Goal: Register for event/course

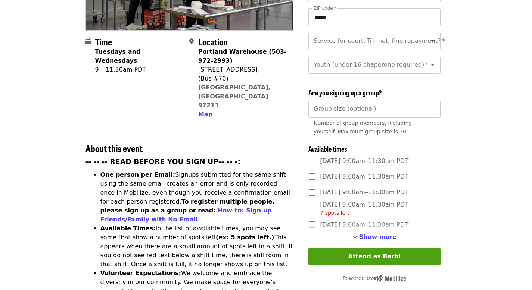
scroll to position [171, 0]
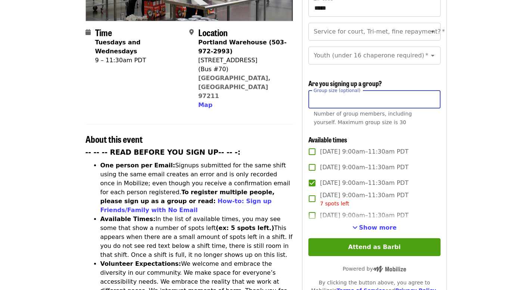
click at [323, 99] on input "Group size (optional)" at bounding box center [374, 100] width 132 height 18
click at [432, 96] on input "*" at bounding box center [374, 100] width 132 height 18
type input "*"
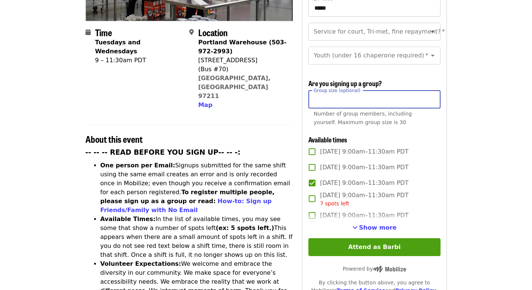
click at [432, 96] on input "*" at bounding box center [374, 100] width 132 height 18
click at [374, 226] on span "Show more" at bounding box center [378, 227] width 38 height 7
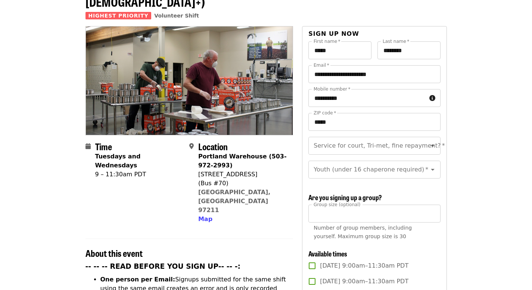
scroll to position [0, 0]
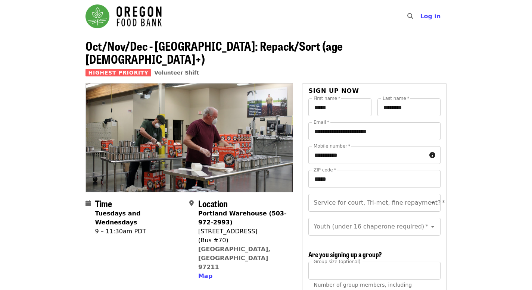
click at [144, 18] on img "Main navigation" at bounding box center [123, 16] width 76 height 24
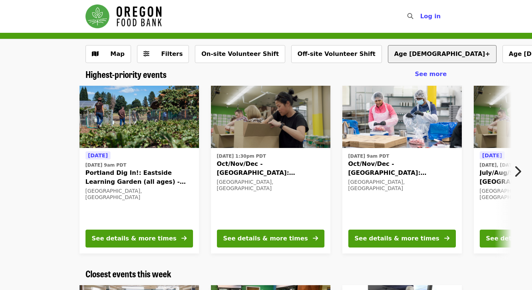
click at [388, 51] on button "Age [DEMOGRAPHIC_DATA]+" at bounding box center [442, 54] width 109 height 18
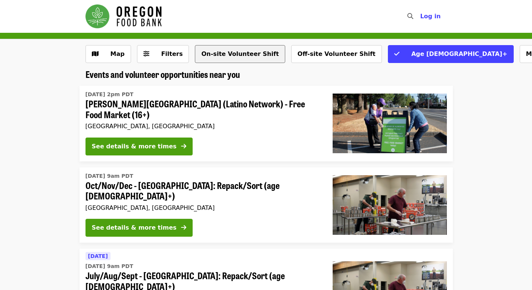
click at [236, 53] on button "On-site Volunteer Shift" at bounding box center [240, 54] width 90 height 18
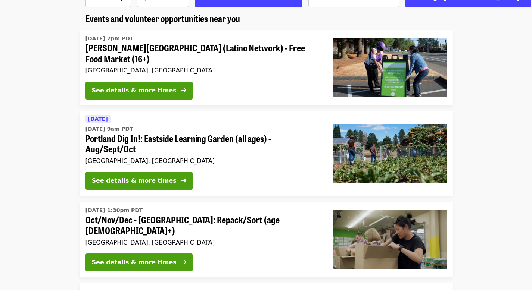
scroll to position [173, 0]
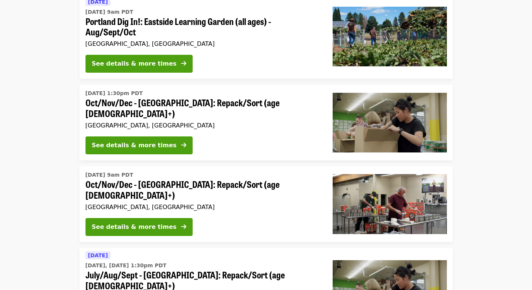
click at [134, 103] on span "Oct/Nov/Dec - [GEOGRAPHIC_DATA]: Repack/Sort (age [DEMOGRAPHIC_DATA]+)" at bounding box center [202, 108] width 235 height 22
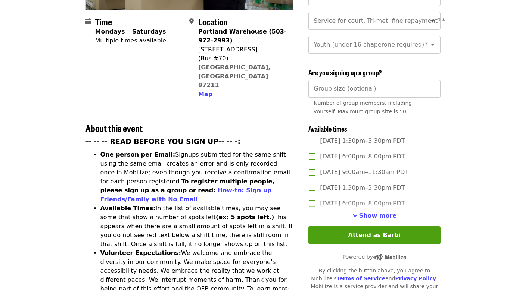
scroll to position [183, 0]
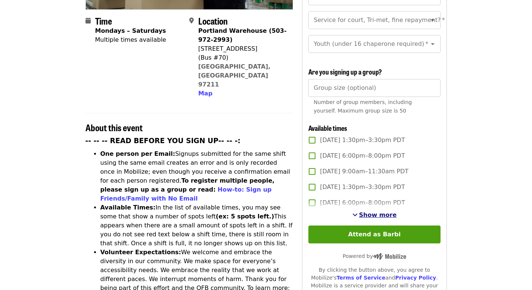
click at [371, 212] on span "Show more" at bounding box center [378, 215] width 38 height 7
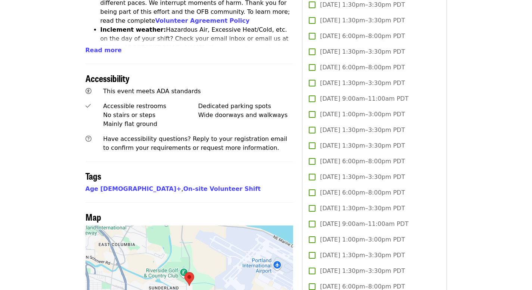
scroll to position [0, 0]
